Goal: Task Accomplishment & Management: Complete application form

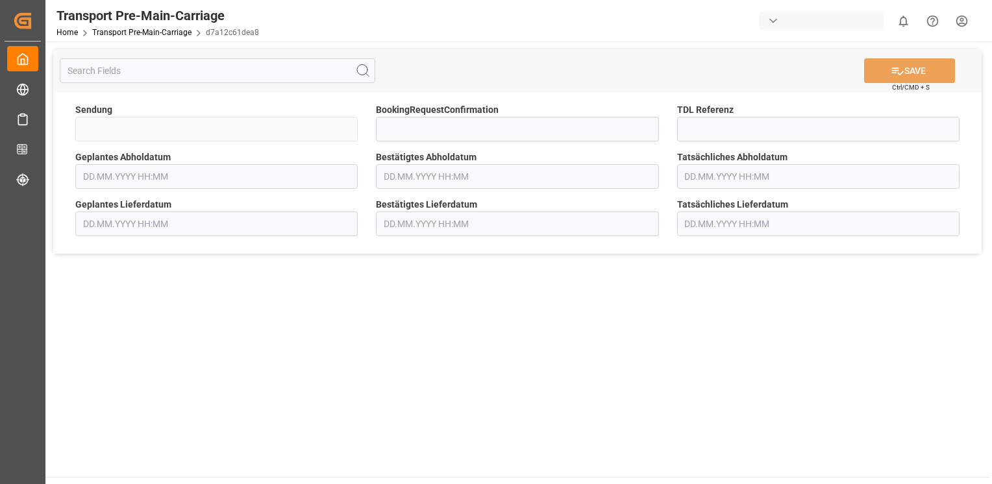
type input "FKA25-005944"
type input "[DATE] 00:00"
click at [653, 125] on icon "open menu" at bounding box center [646, 130] width 16 height 16
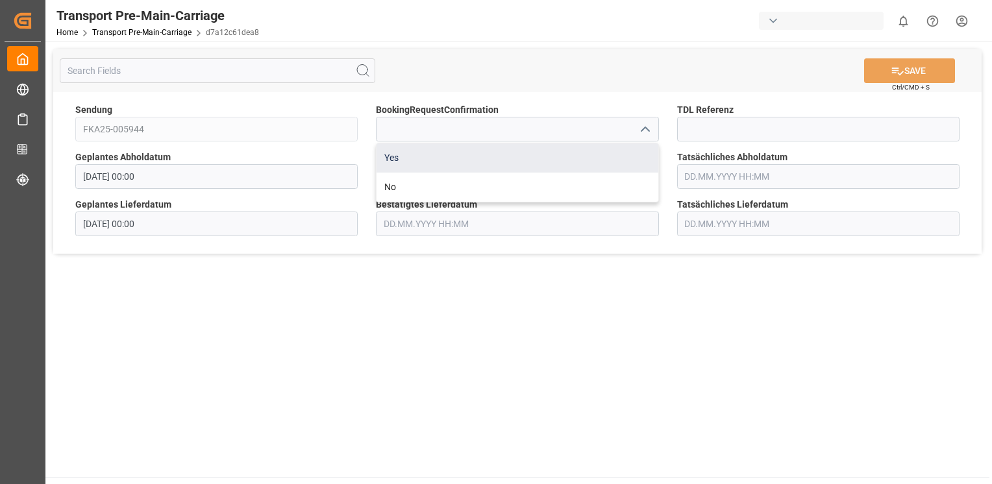
click at [627, 152] on div "Yes" at bounding box center [517, 158] width 281 height 29
type input "Yes"
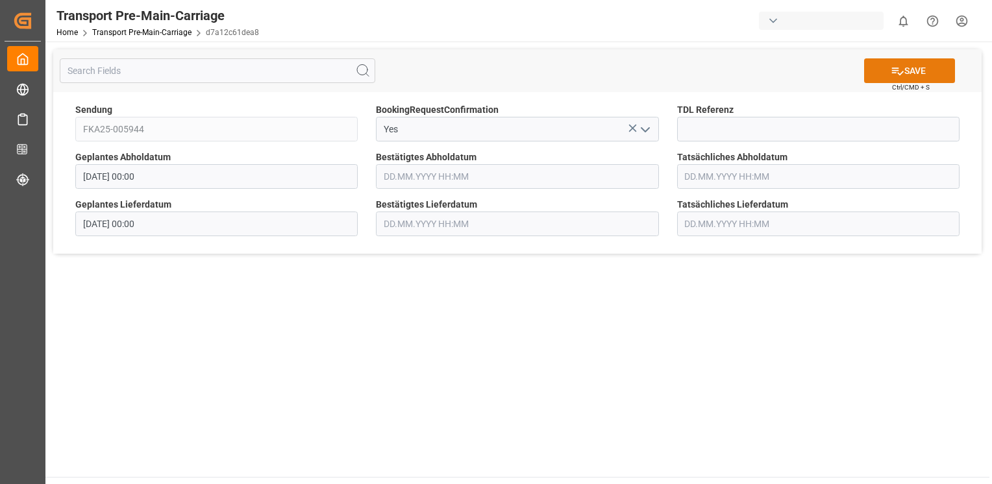
click at [908, 77] on button "SAVE" at bounding box center [909, 70] width 91 height 25
click at [644, 134] on icon "open menu" at bounding box center [646, 130] width 16 height 16
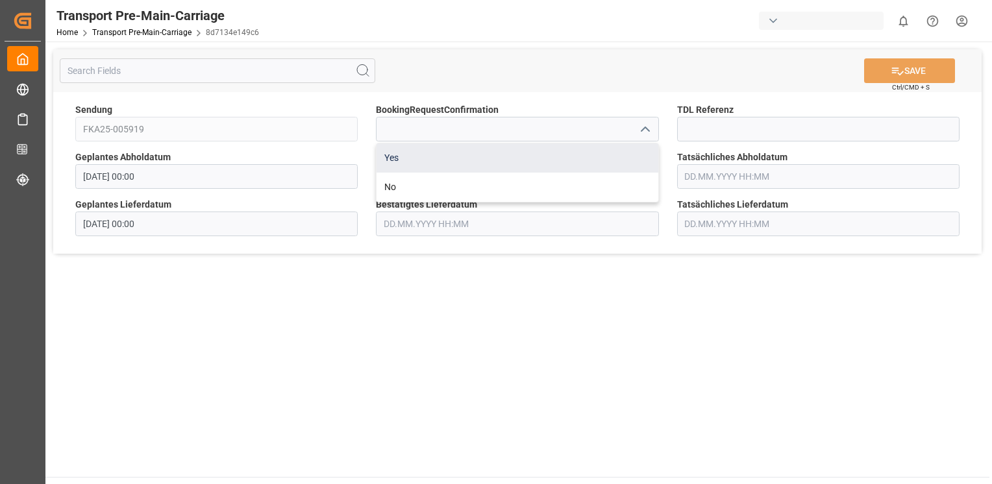
click at [623, 154] on div "Yes" at bounding box center [517, 158] width 281 height 29
type input "Yes"
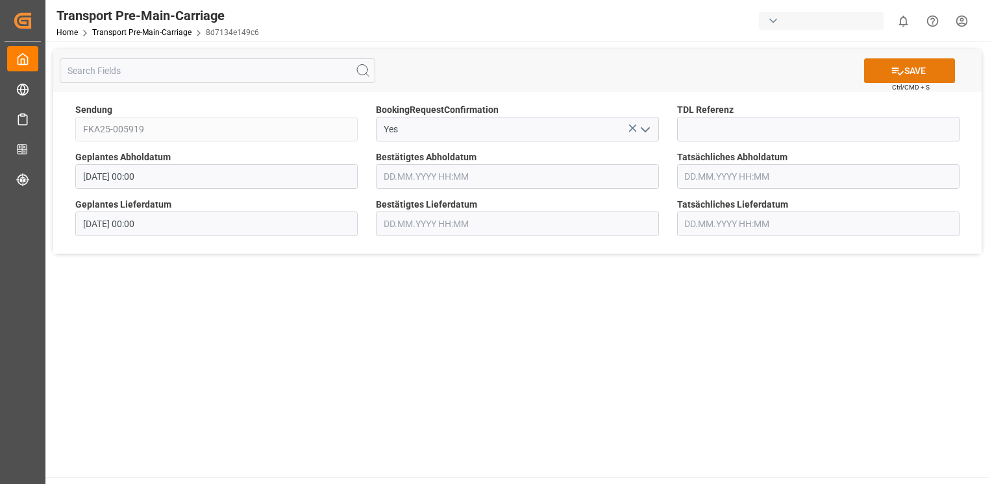
click at [912, 68] on button "SAVE" at bounding box center [909, 70] width 91 height 25
